Goal: Communication & Community: Answer question/provide support

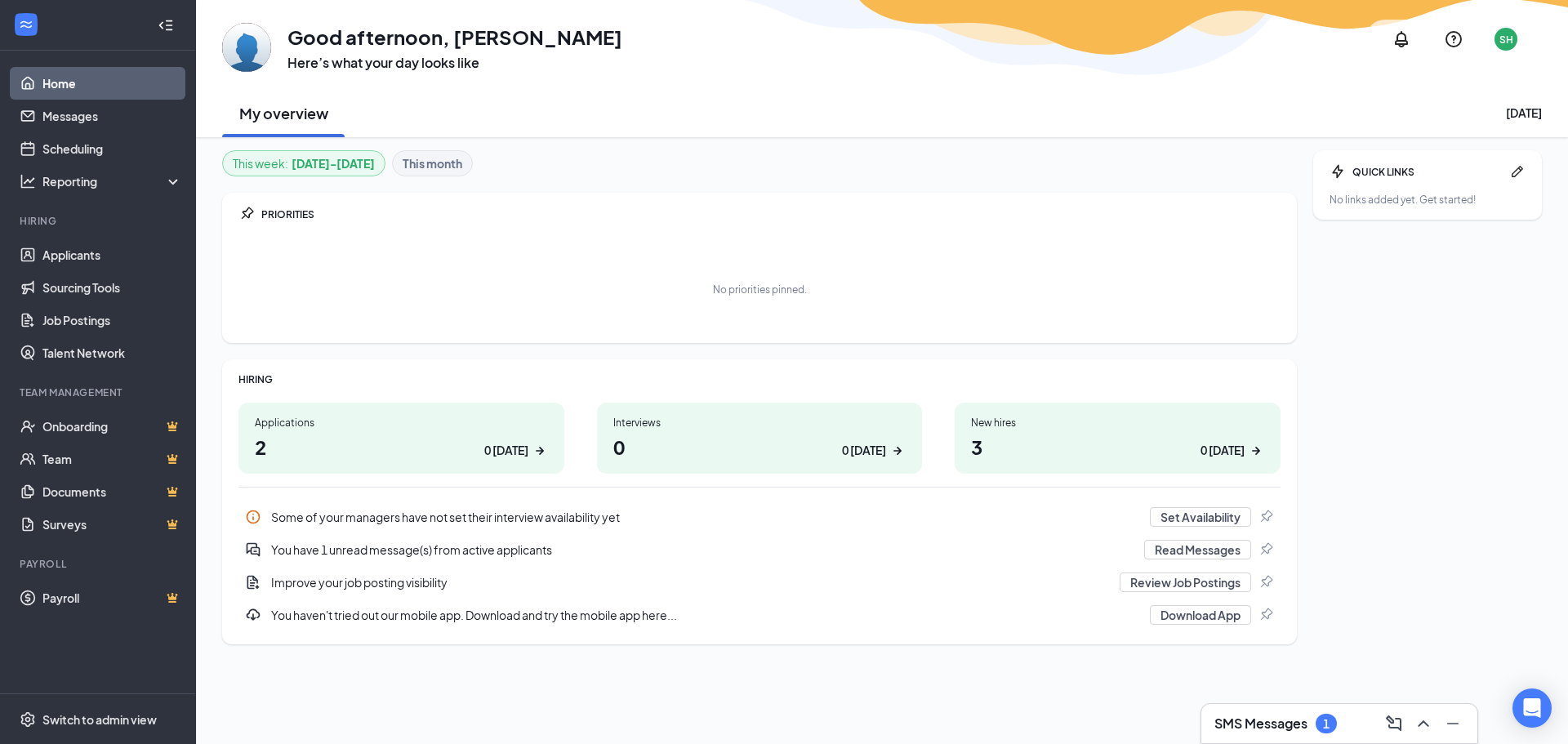
click at [1252, 716] on h3 "SMS Messages" at bounding box center [1261, 723] width 93 height 18
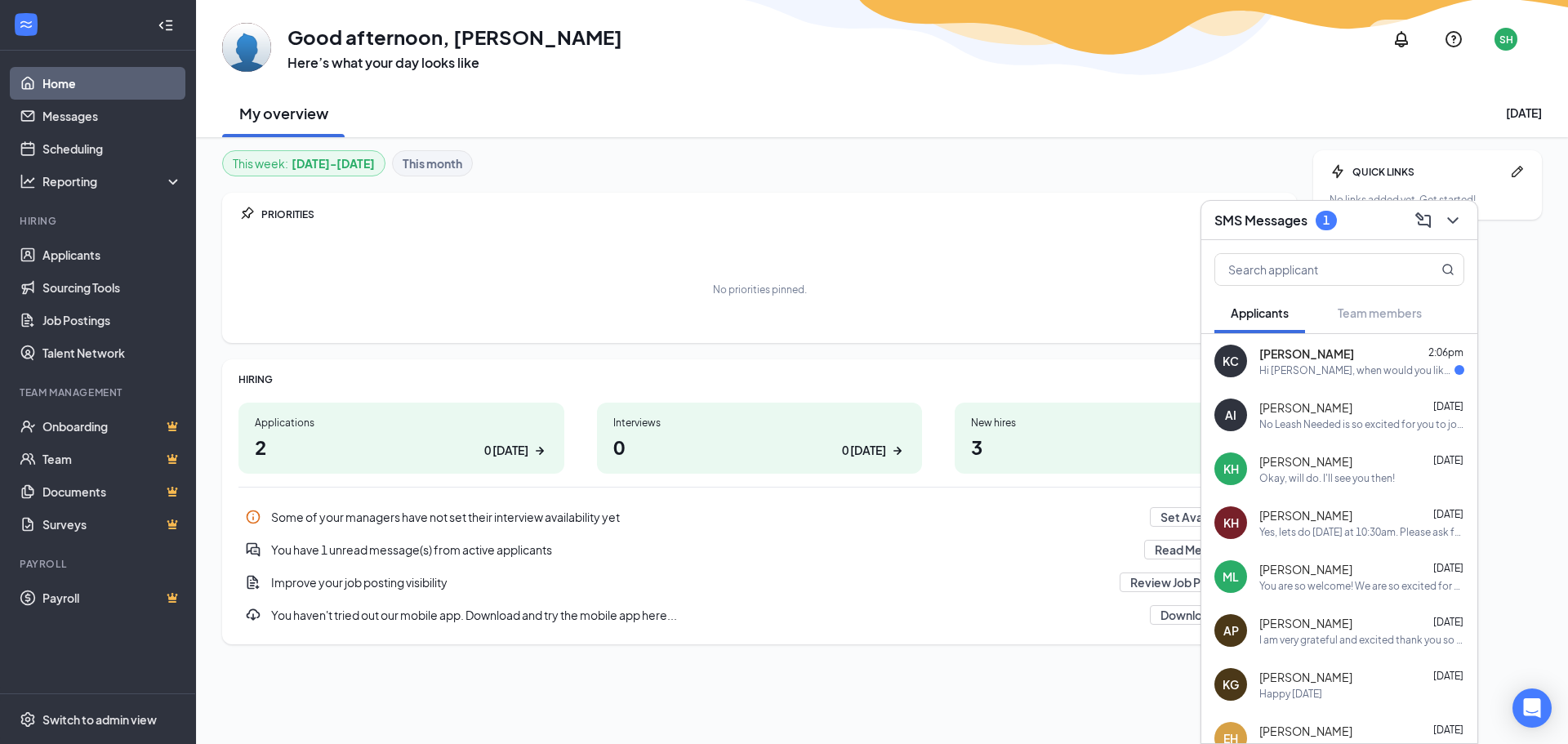
click at [1264, 365] on div "Hi sam, when would you like me to???" at bounding box center [1357, 371] width 195 height 14
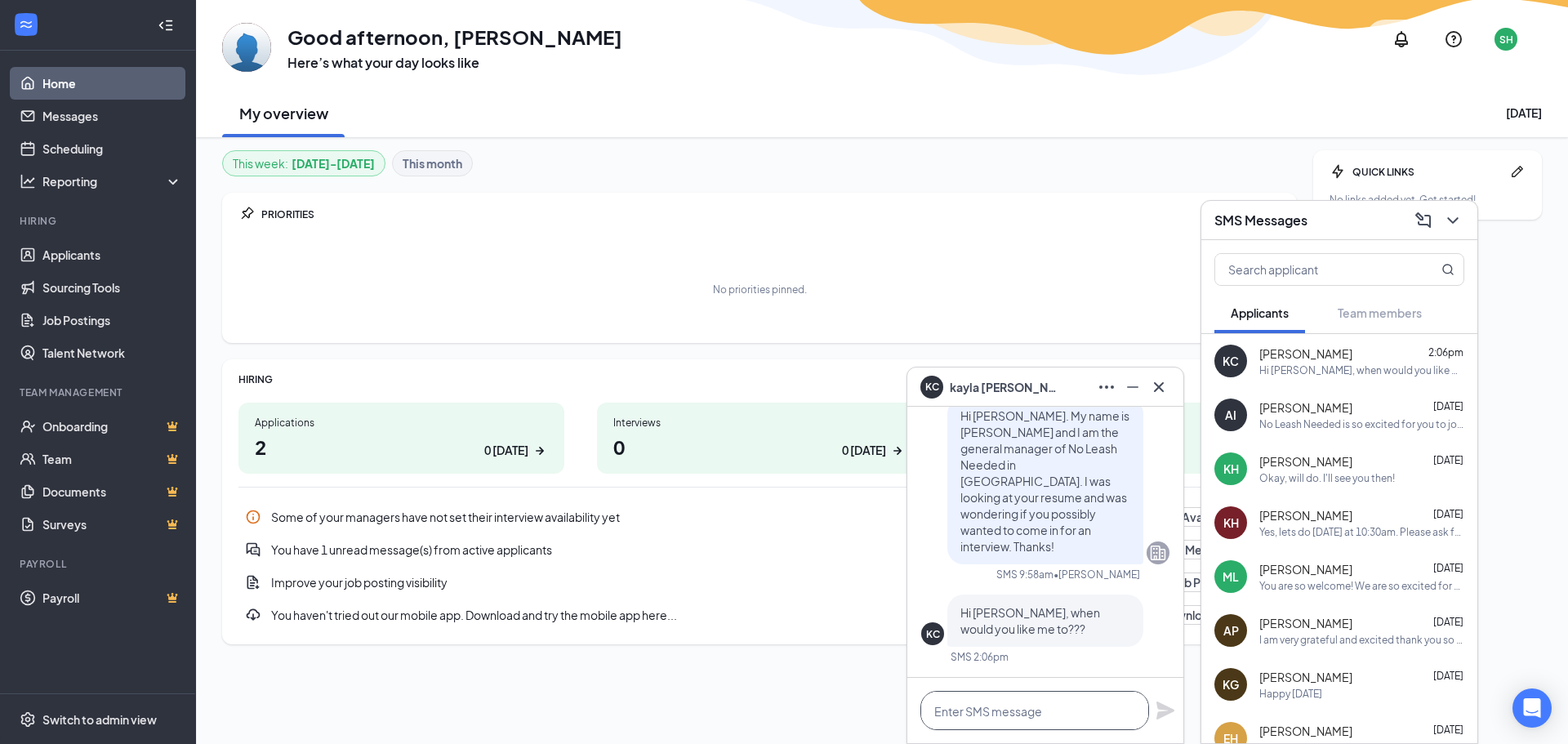
click at [965, 708] on textarea at bounding box center [1035, 710] width 229 height 39
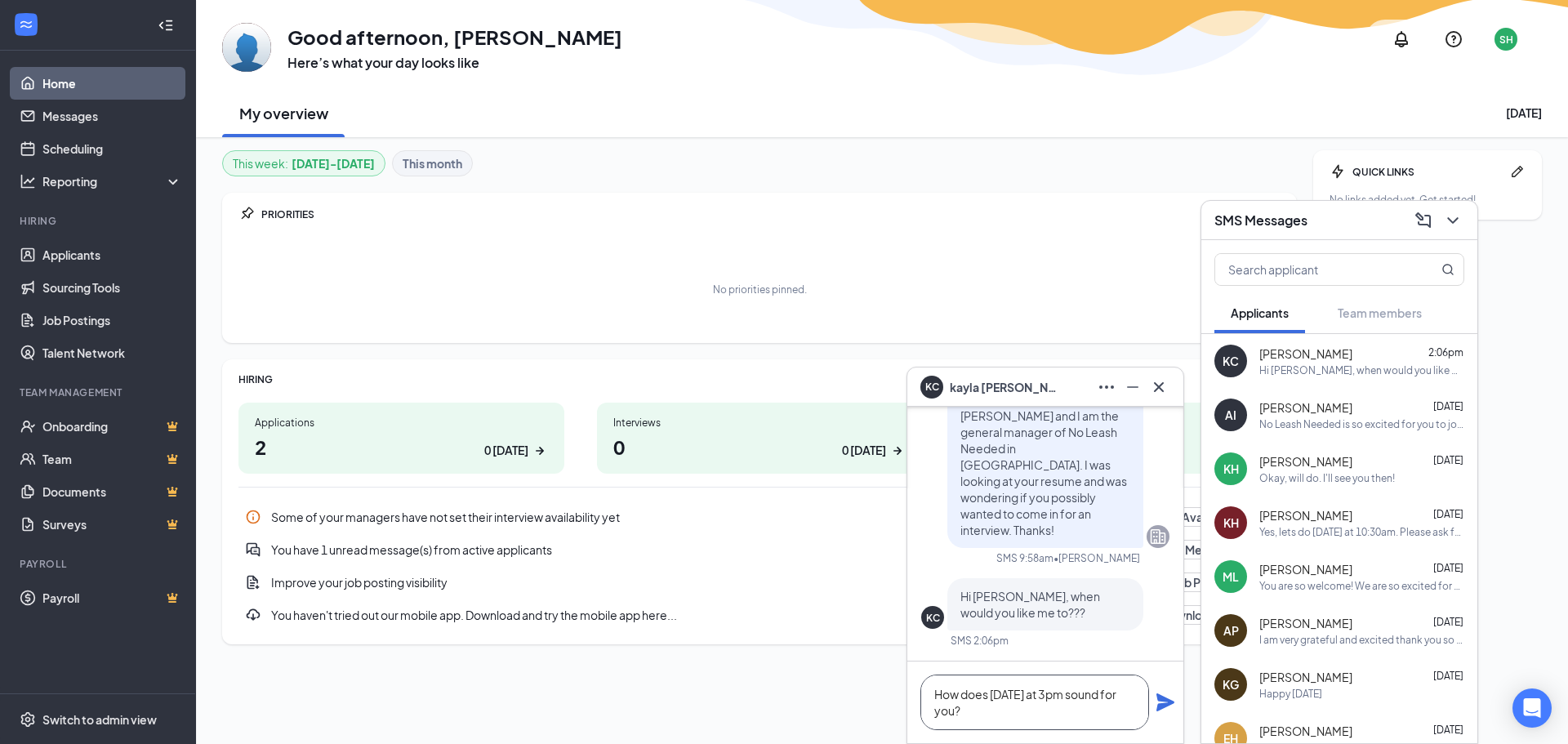
type textarea "How does [DATE] at 3pm sound for you?"
click at [1170, 701] on icon "Plane" at bounding box center [1166, 702] width 18 height 18
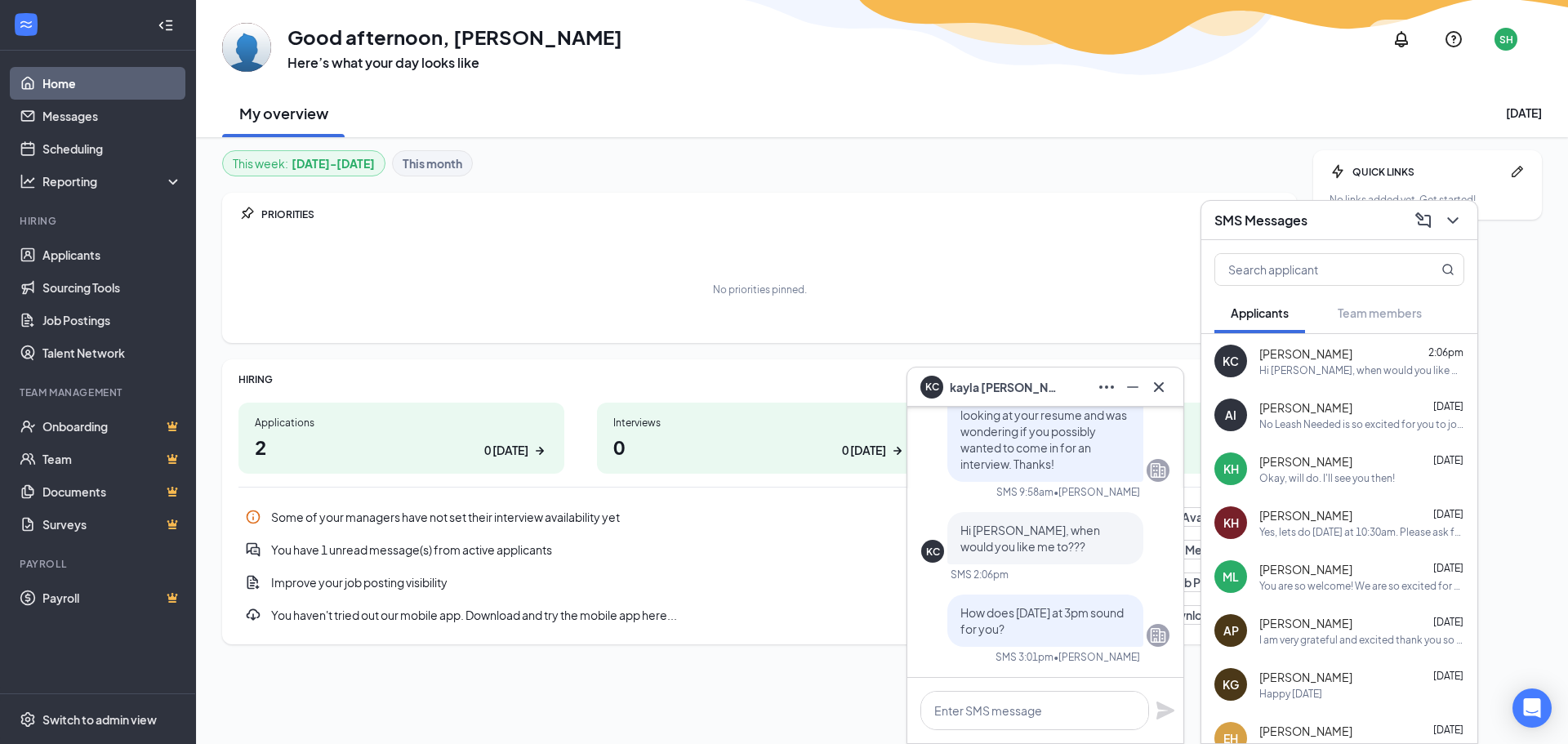
scroll to position [0, 0]
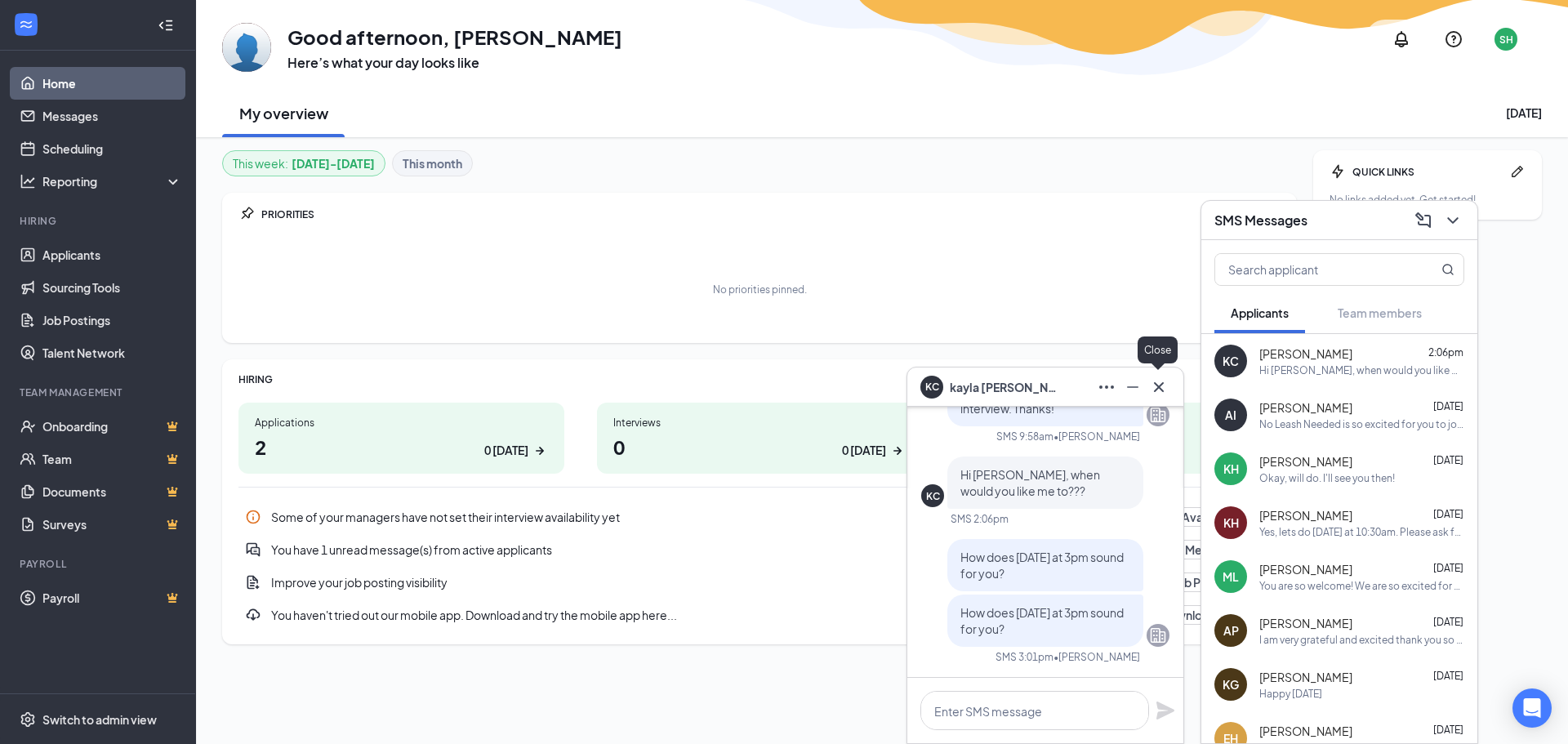
click at [1166, 388] on icon "Cross" at bounding box center [1159, 386] width 19 height 19
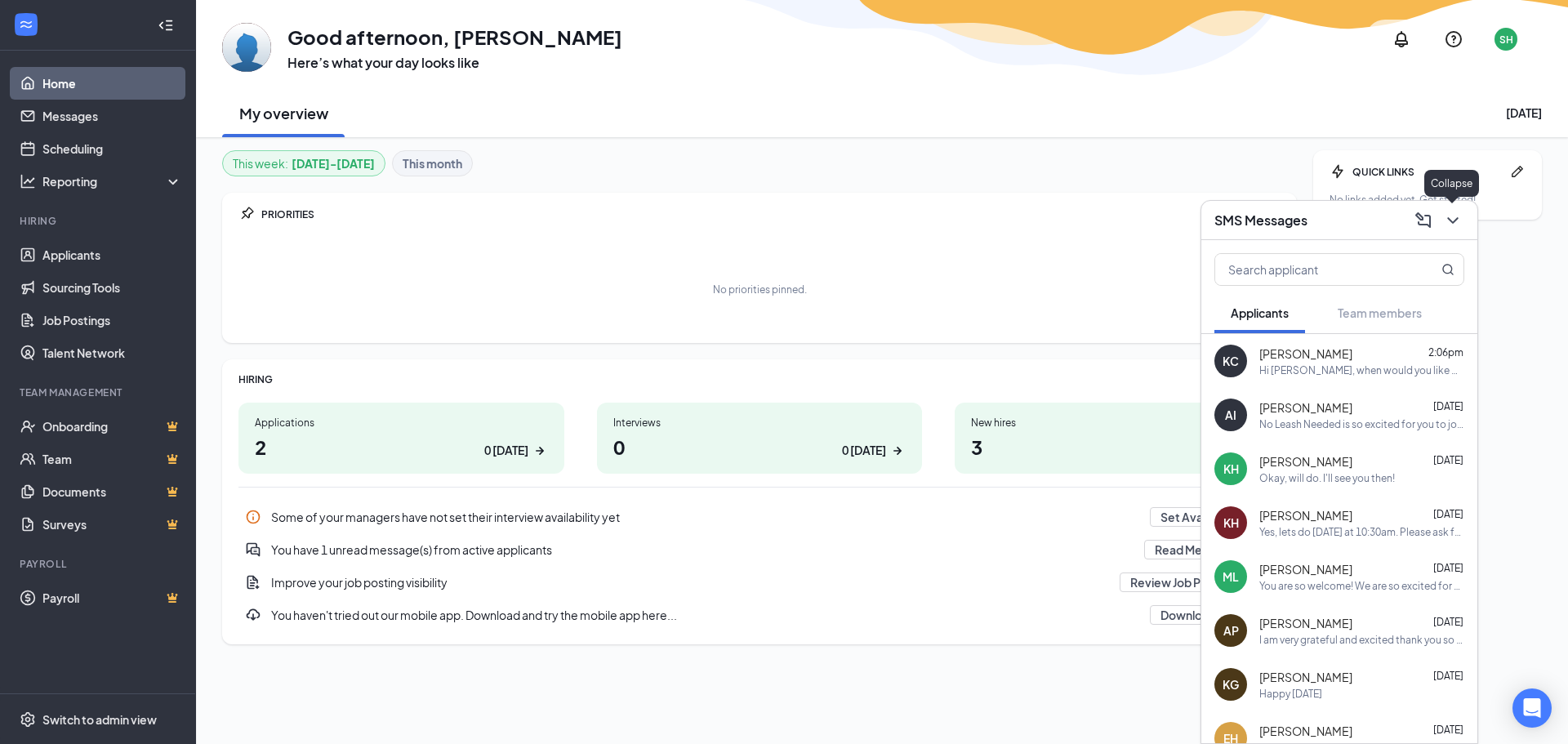
click at [1457, 211] on icon "ChevronDown" at bounding box center [1453, 221] width 19 height 19
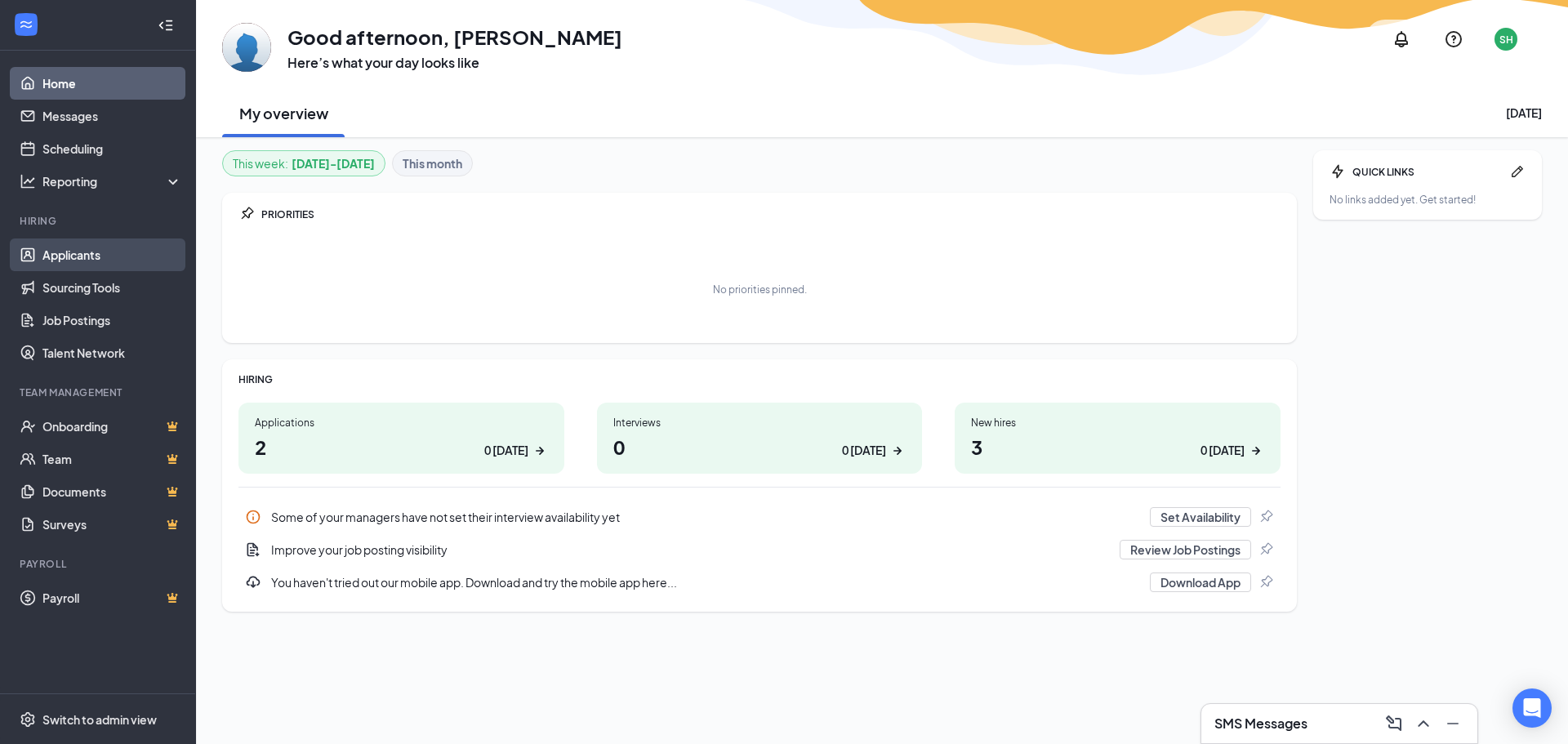
click at [129, 270] on link "Applicants" at bounding box center [113, 254] width 140 height 32
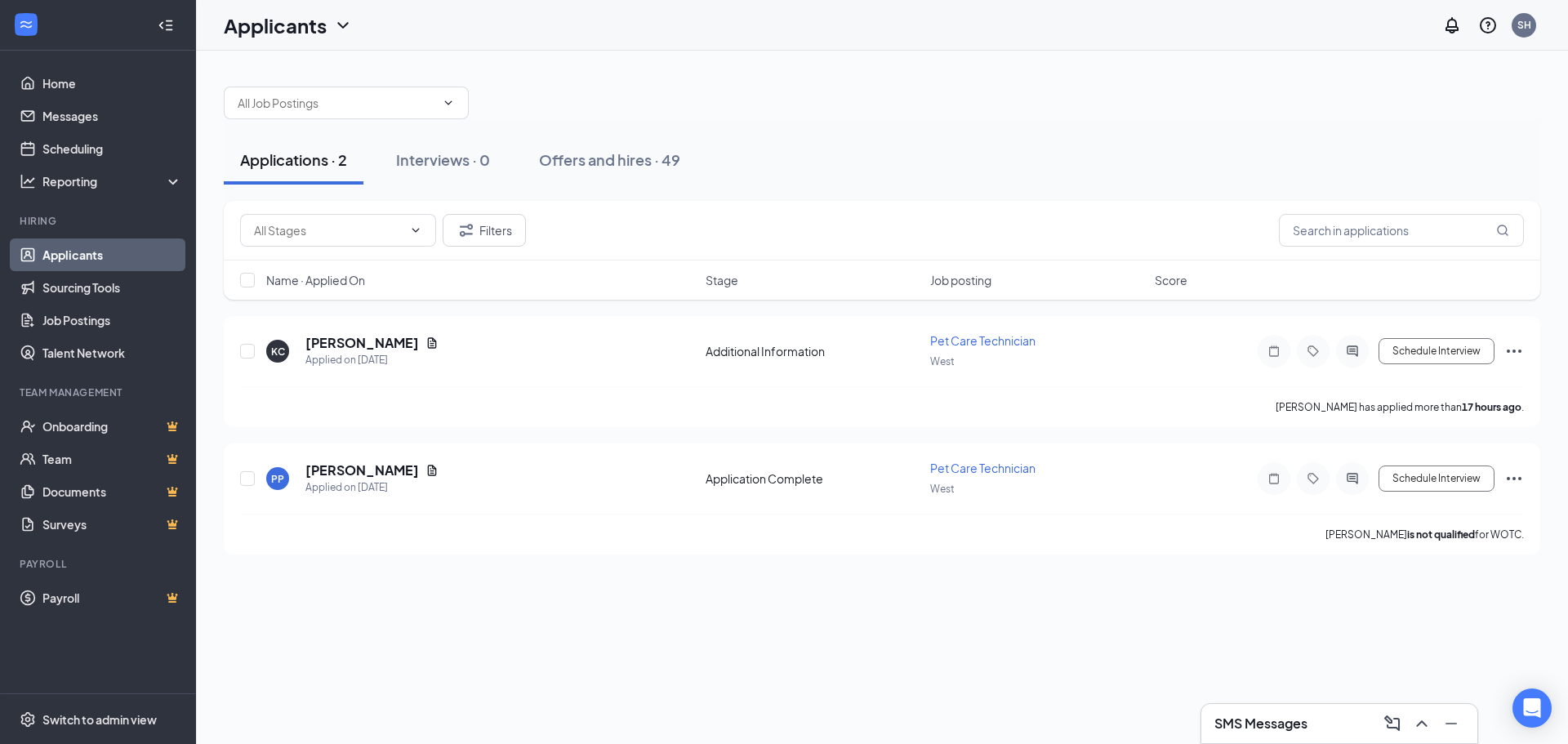
click at [1278, 719] on h3 "SMS Messages" at bounding box center [1261, 723] width 93 height 18
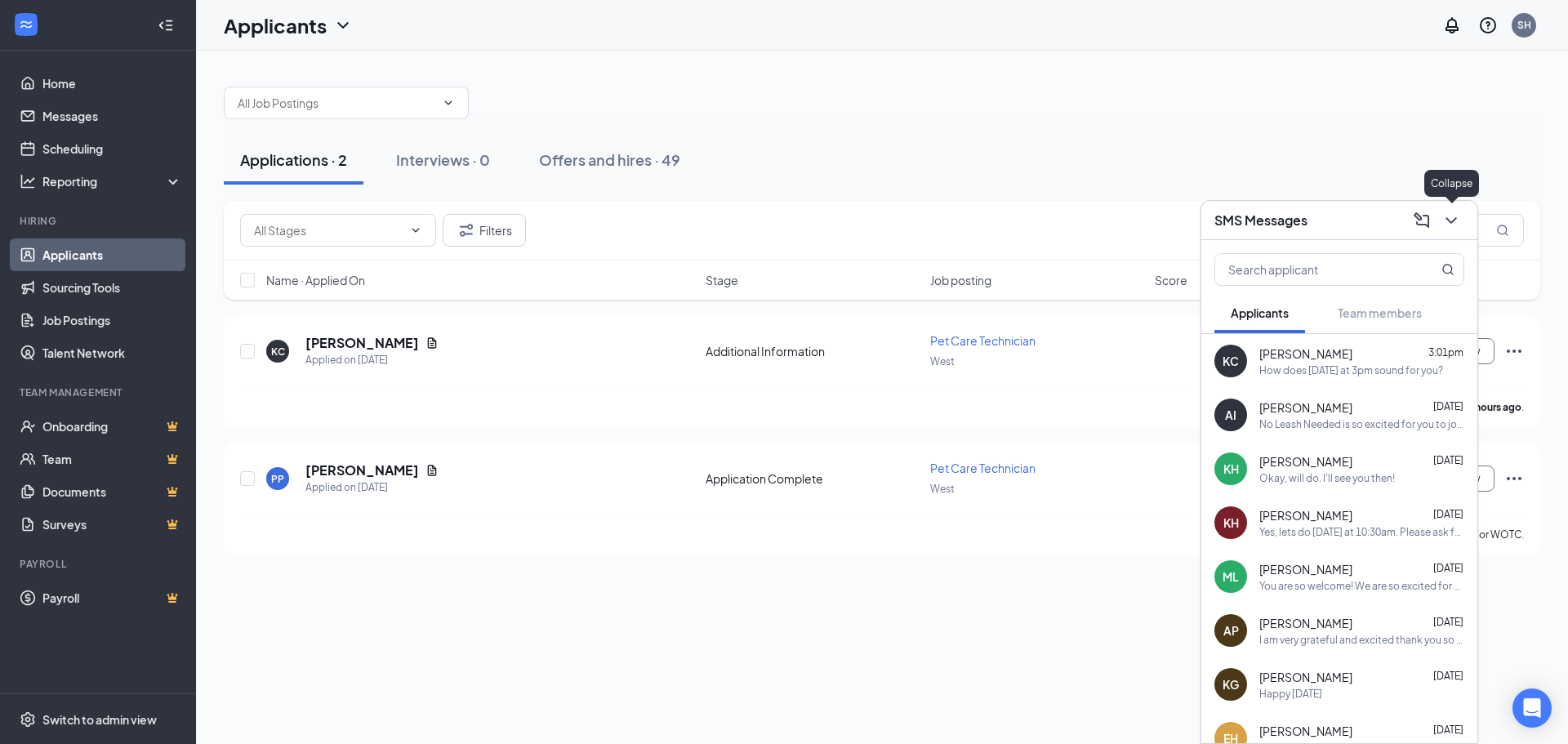
click at [1453, 214] on icon "ChevronDown" at bounding box center [1451, 221] width 19 height 19
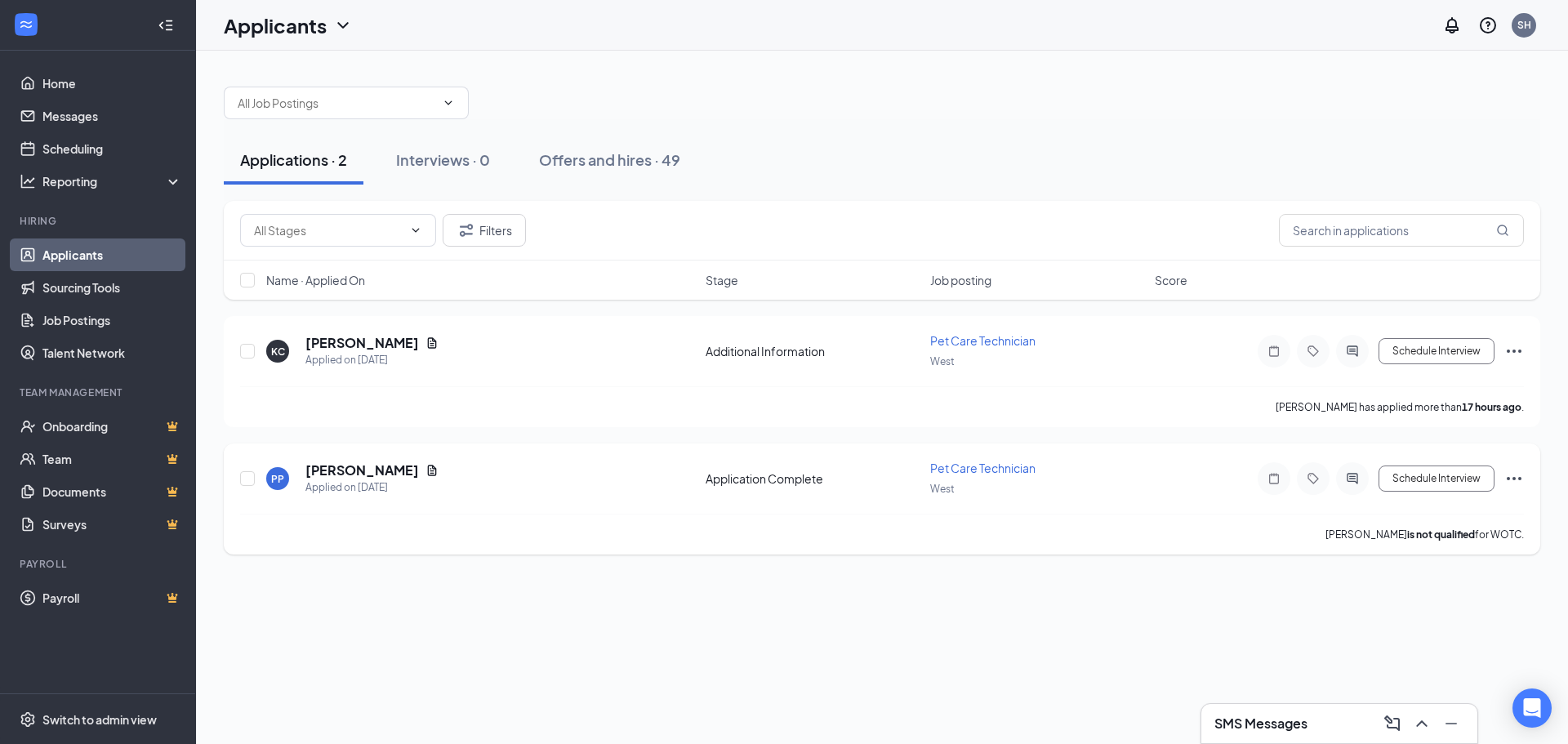
click at [407, 473] on div "[PERSON_NAME]" at bounding box center [372, 470] width 134 height 18
click at [426, 470] on icon "Document" at bounding box center [432, 470] width 13 height 13
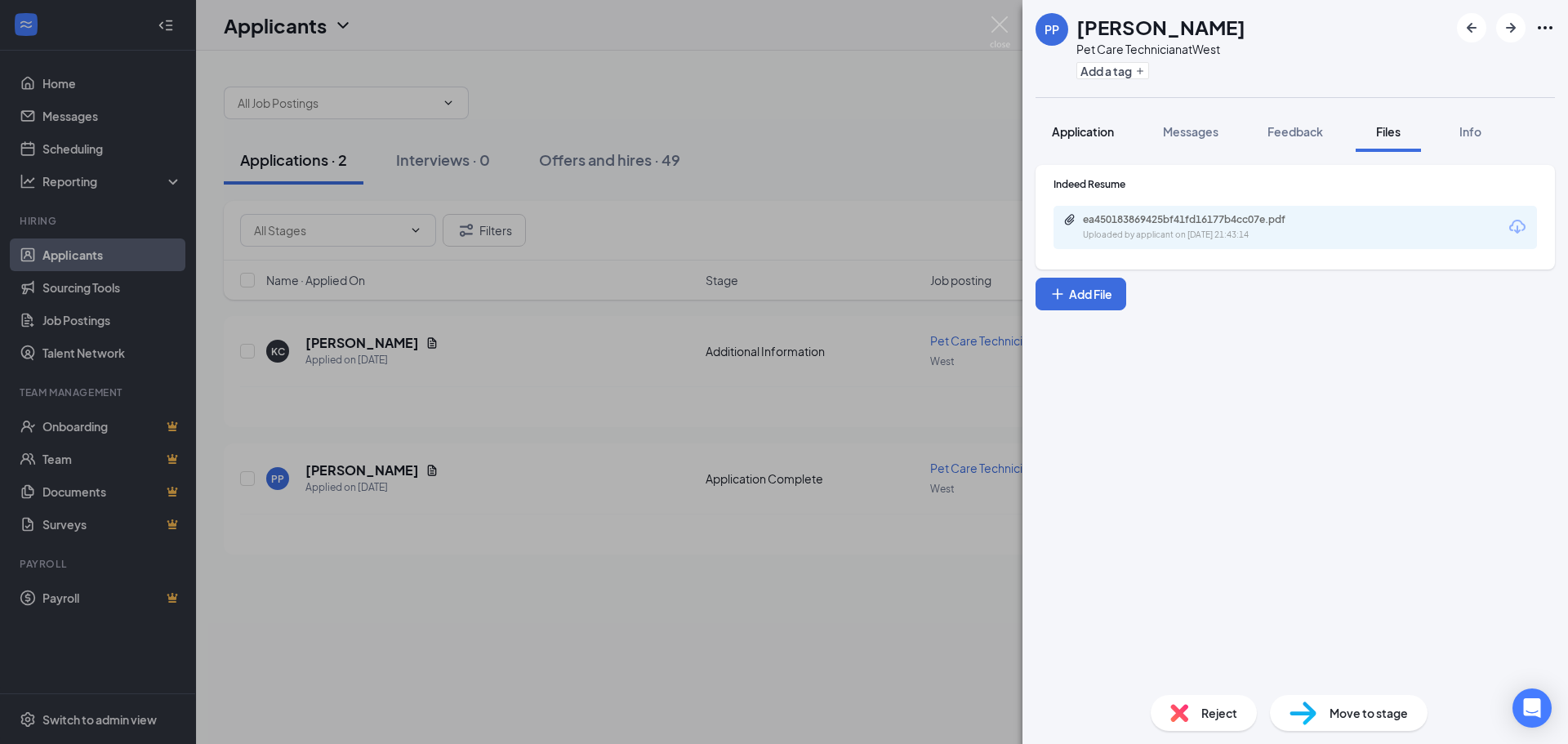
click at [1083, 124] on span "Application" at bounding box center [1083, 131] width 62 height 15
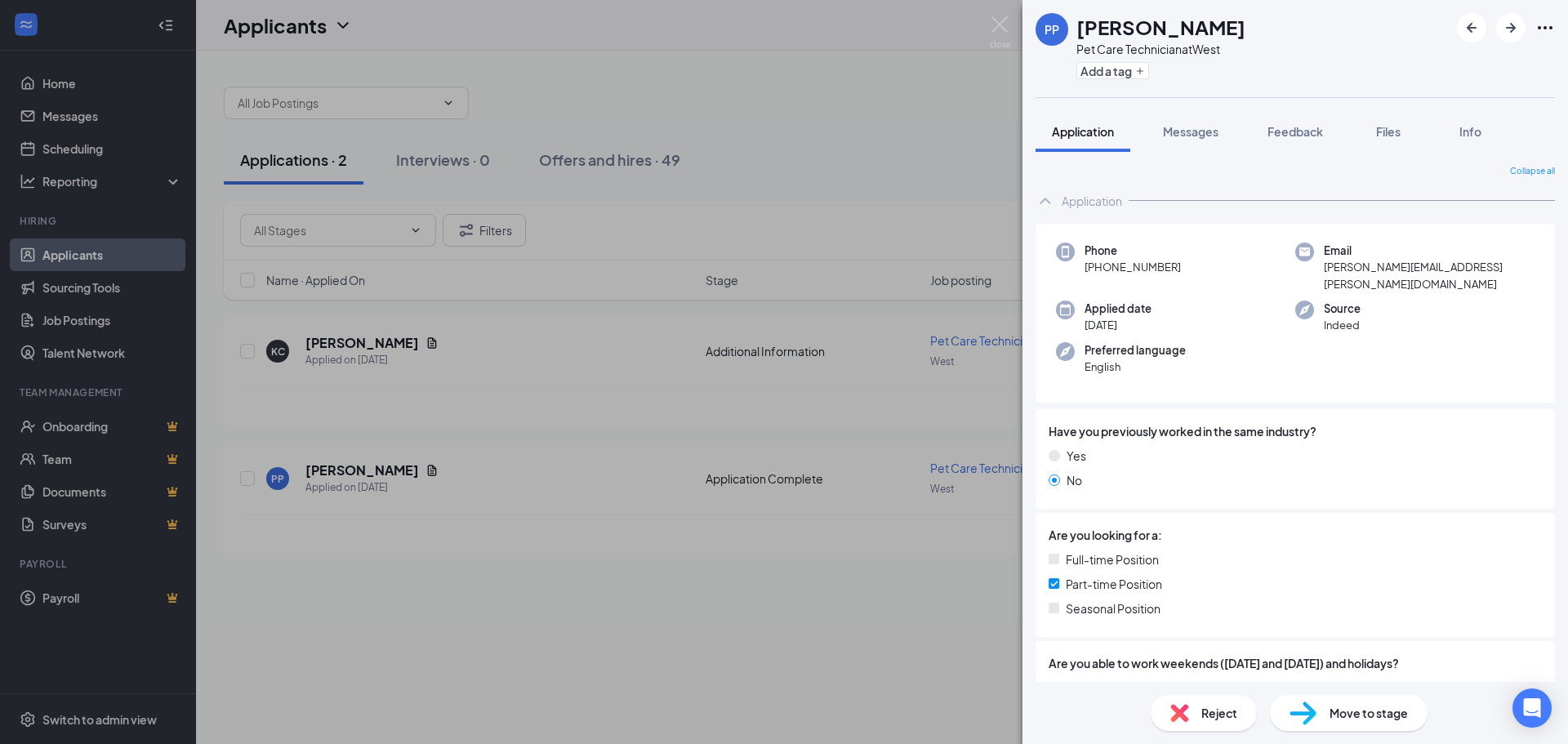
scroll to position [326, 0]
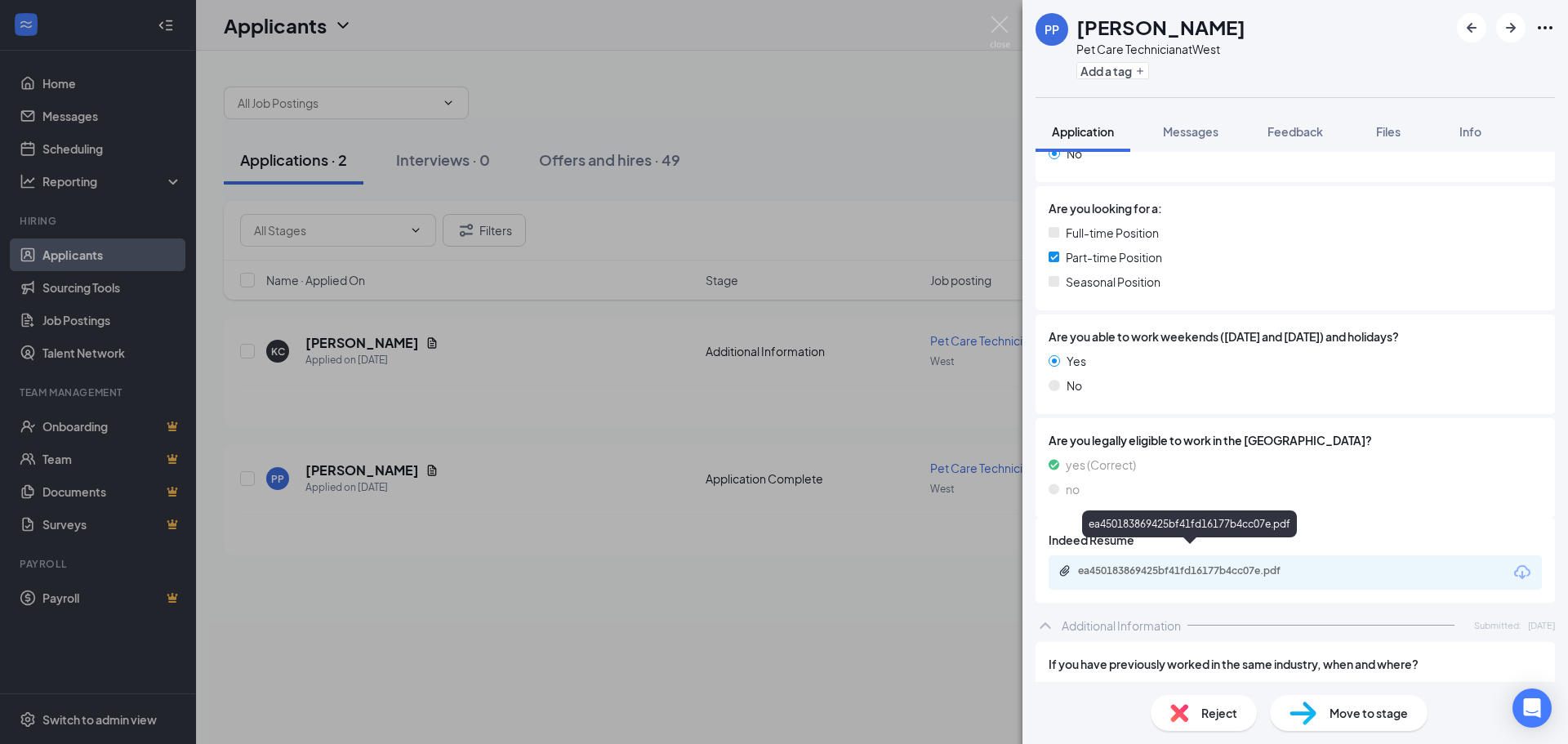
click at [1154, 564] on div "ea450183869425bf41fd16177b4cc07e.pdf" at bounding box center [1193, 570] width 229 height 13
click at [1209, 130] on span "Messages" at bounding box center [1191, 131] width 56 height 15
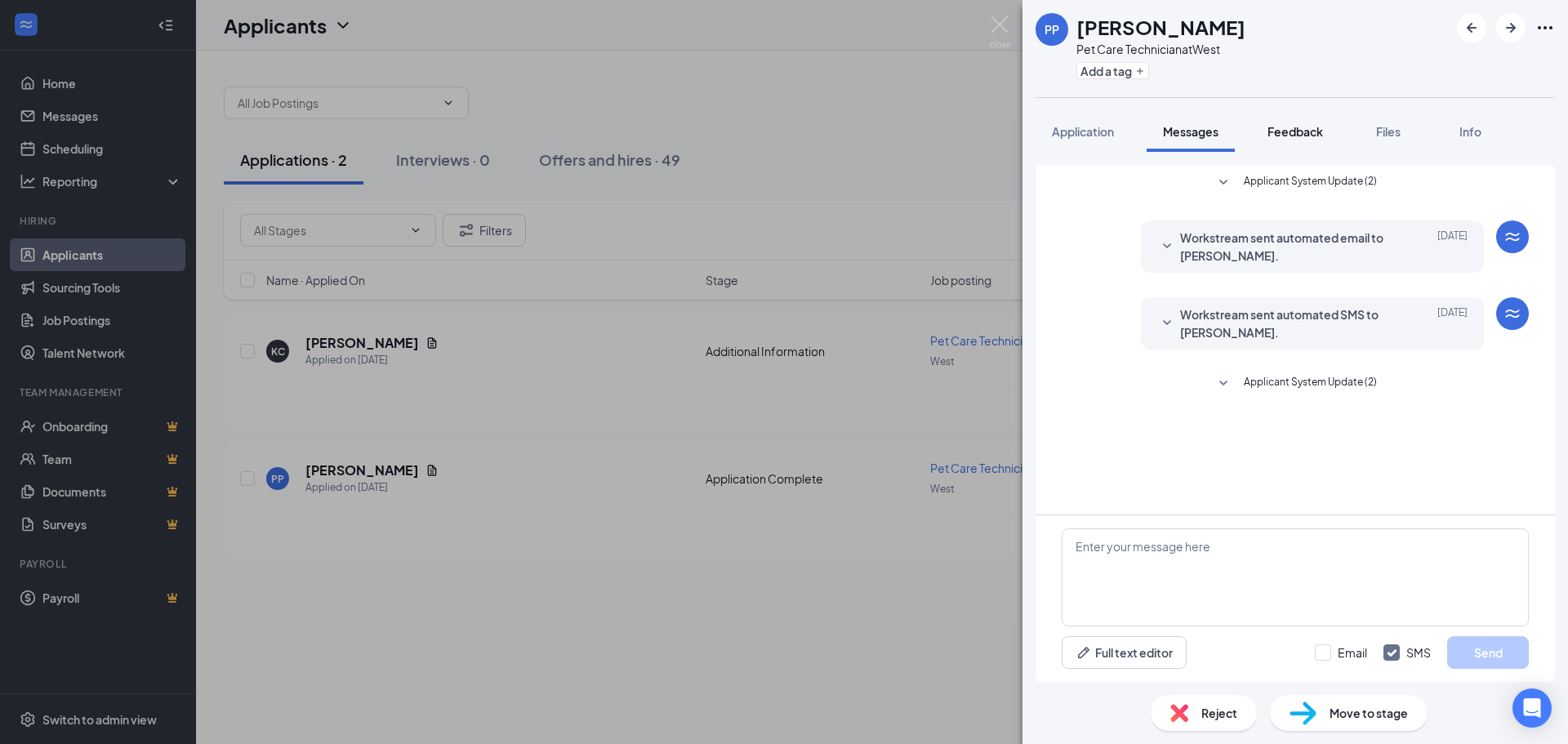
click at [1296, 143] on button "Feedback" at bounding box center [1295, 131] width 88 height 41
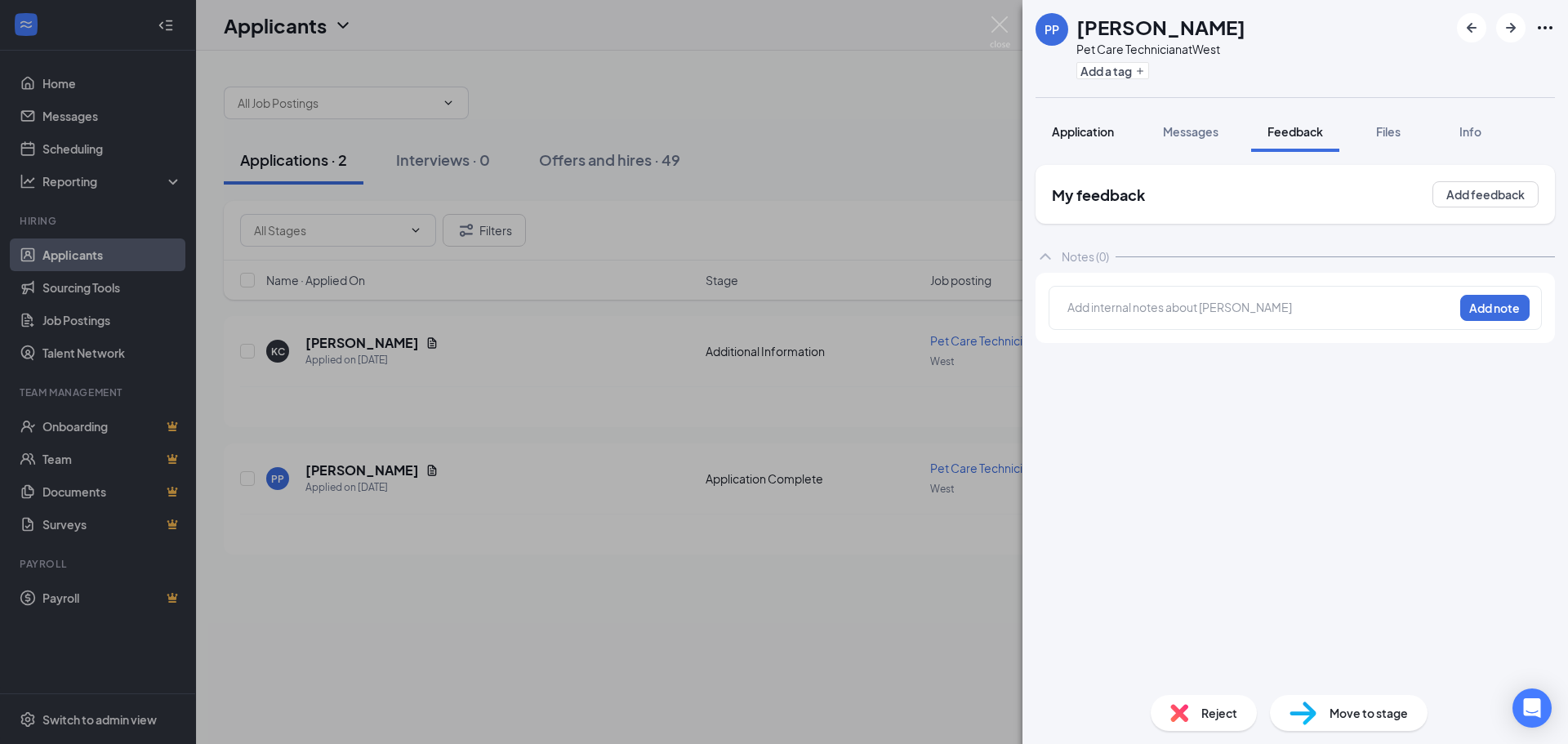
click at [1113, 133] on span "Application" at bounding box center [1083, 131] width 62 height 15
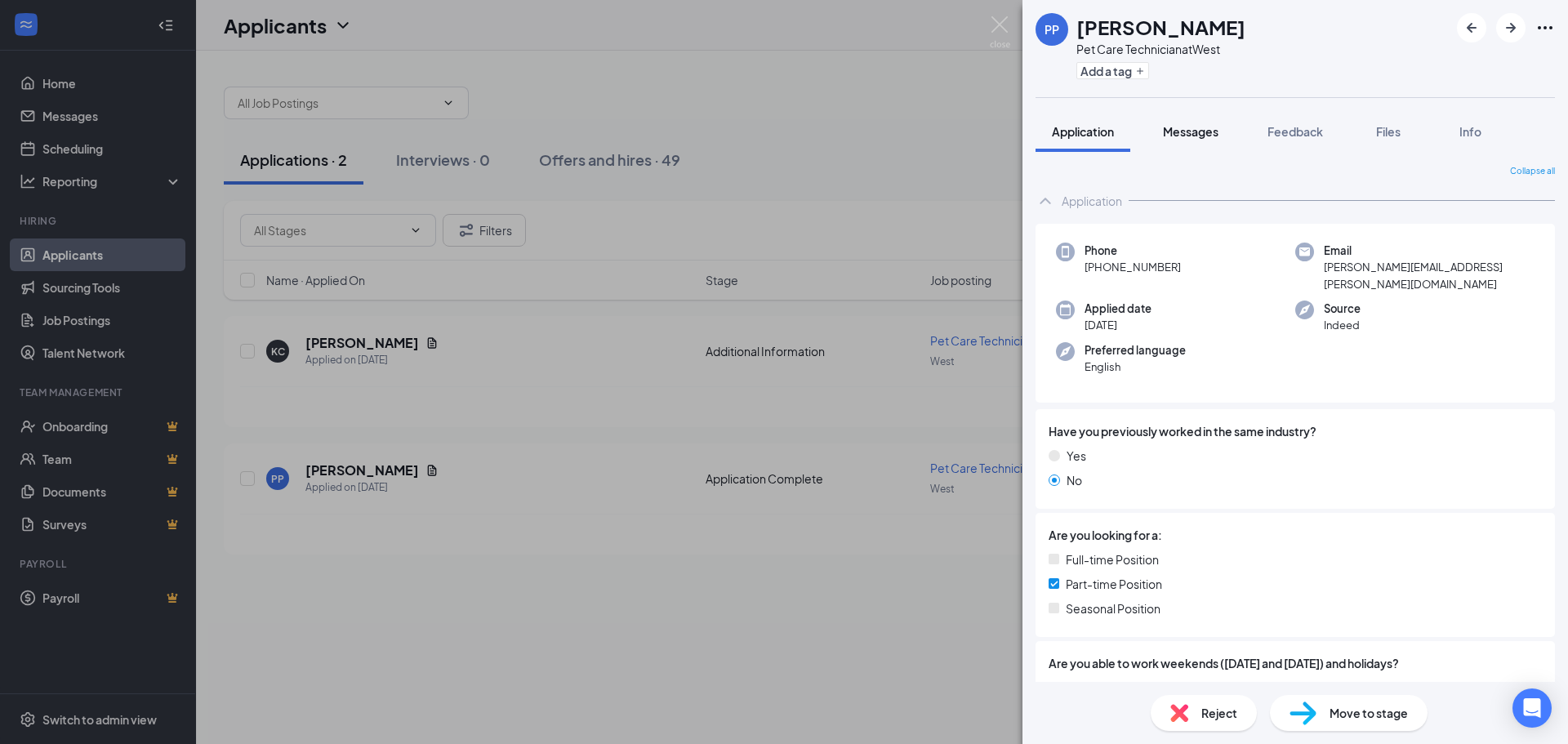
click at [1157, 128] on button "Messages" at bounding box center [1190, 131] width 88 height 41
